Goal: Find specific page/section: Find specific page/section

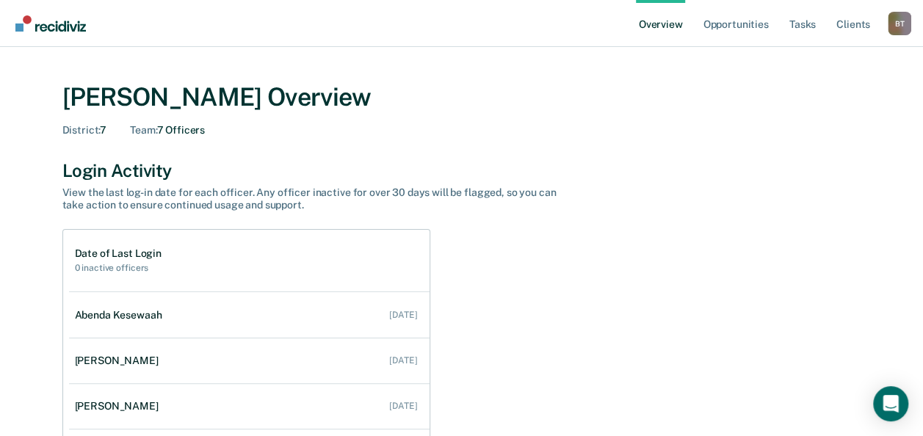
click at [896, 27] on div "B T" at bounding box center [899, 23] width 23 height 23
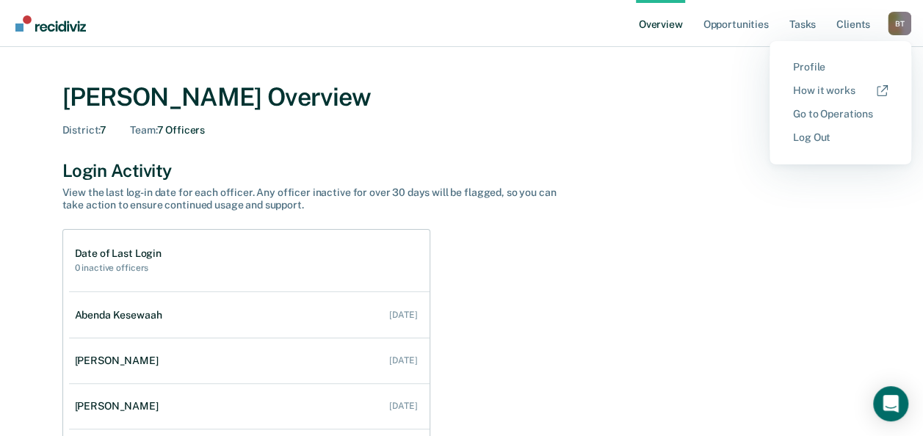
click at [841, 107] on button "Go to Operations" at bounding box center [841, 114] width 142 height 23
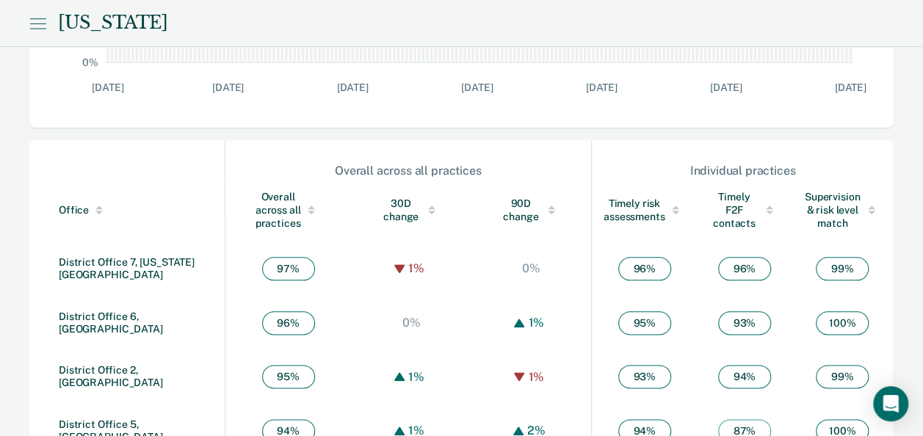
scroll to position [734, 0]
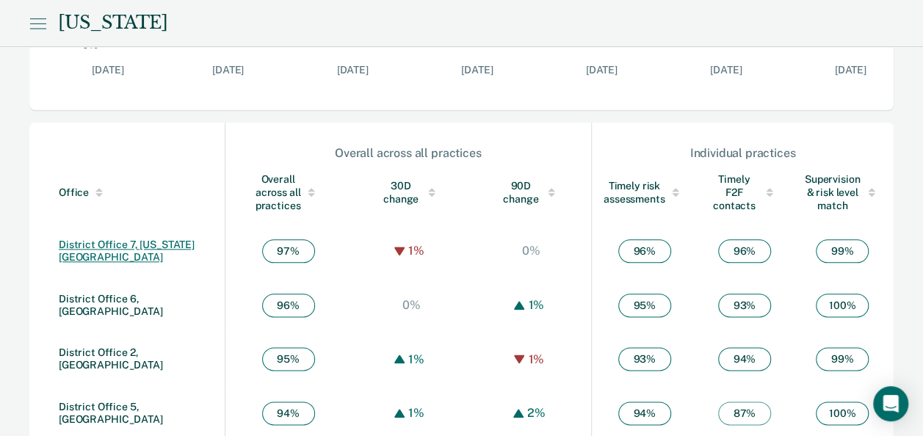
click at [106, 253] on link "District Office 7, [US_STATE][GEOGRAPHIC_DATA]" at bounding box center [127, 251] width 136 height 24
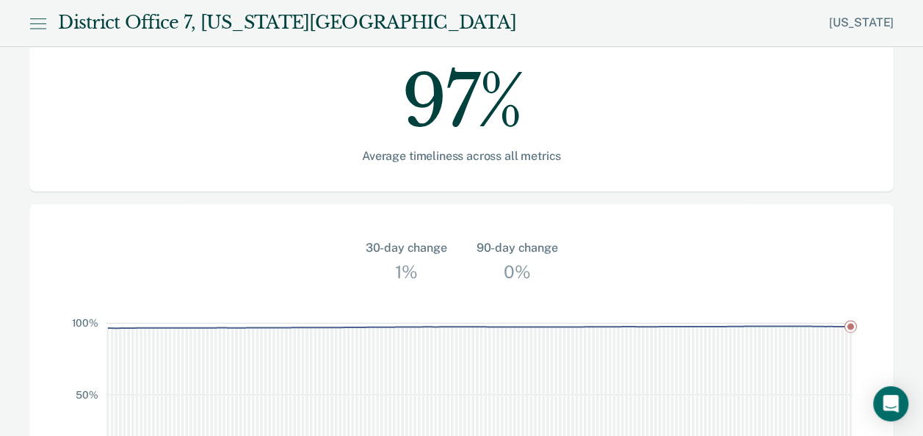
scroll to position [432, 0]
